Goal: Complete application form

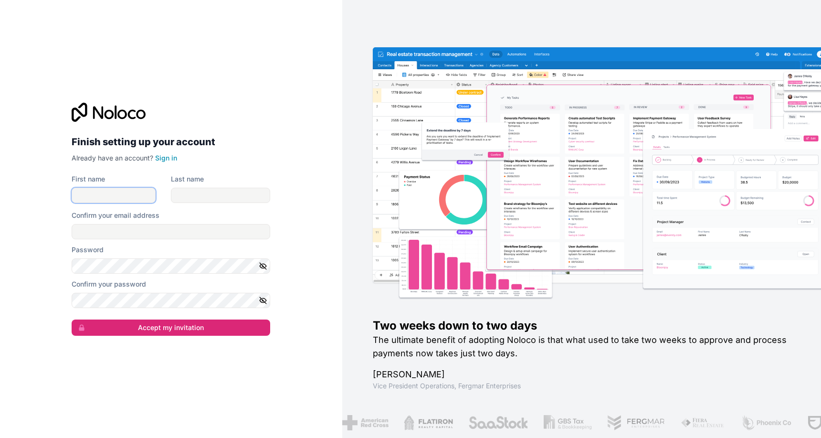
click at [131, 198] on input "First name" at bounding box center [114, 195] width 84 height 15
type input "matt"
click at [193, 194] on input "Last name" at bounding box center [220, 195] width 99 height 15
type input "s"
click at [144, 234] on input "Confirm your email address" at bounding box center [171, 231] width 199 height 15
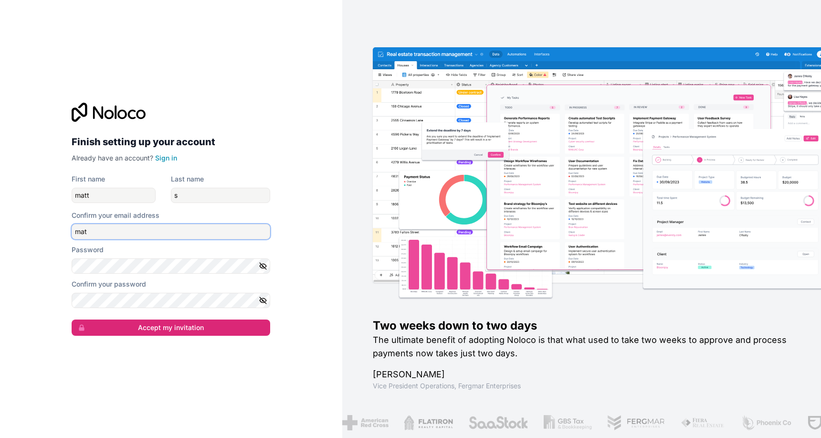
type input "[EMAIL_ADDRESS][DOMAIN_NAME]"
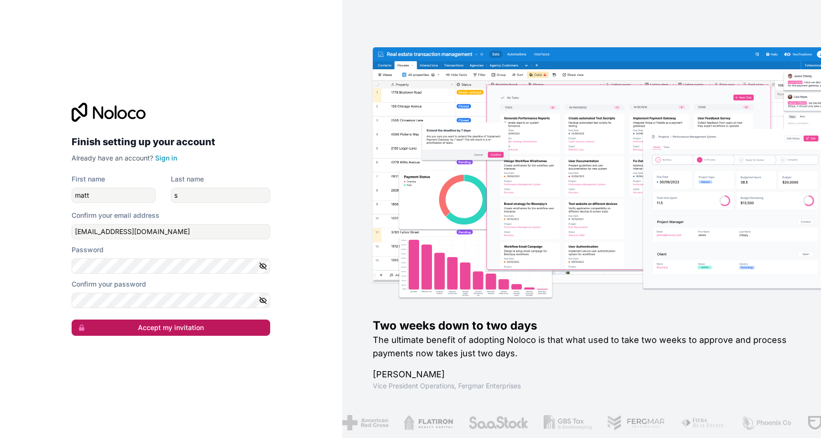
click at [130, 322] on button "Accept my invitation" at bounding box center [171, 327] width 199 height 16
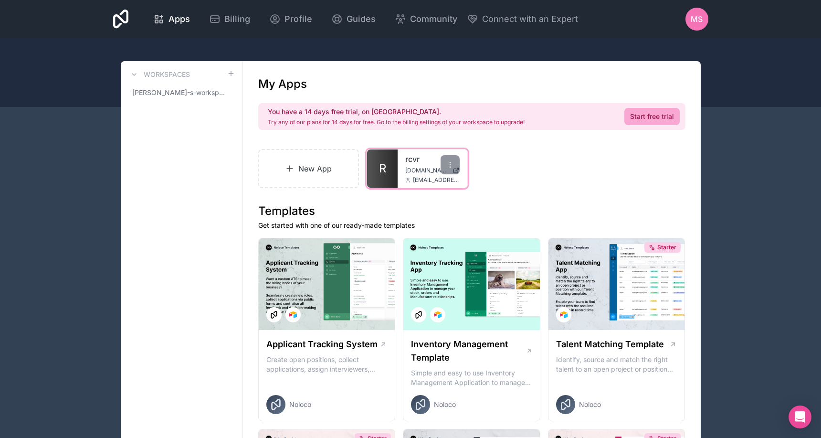
click at [394, 165] on link "R" at bounding box center [382, 168] width 31 height 38
